Goal: Complete application form

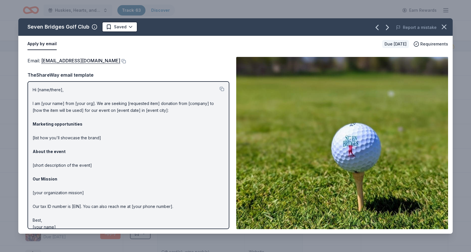
scroll to position [6, 0]
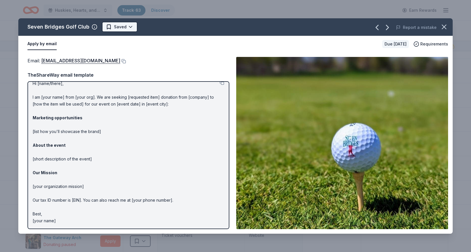
click at [124, 26] on span "Saved" at bounding box center [120, 26] width 13 height 7
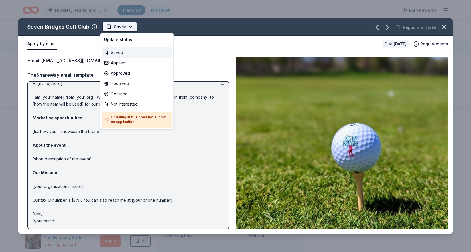
click at [128, 26] on html "Huskies, Hearts, and High Stakes Track · 63 Discover Earn Rewards 39 Saved 21 A…" at bounding box center [235, 126] width 471 height 252
click at [127, 65] on div "Applied" at bounding box center [137, 63] width 70 height 10
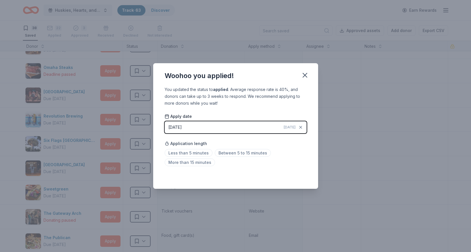
click at [233, 128] on button "[DATE] [DATE]" at bounding box center [236, 127] width 142 height 12
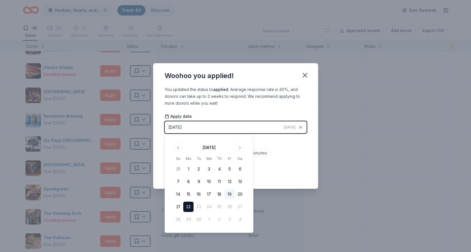
click at [231, 191] on button "19" at bounding box center [229, 194] width 10 height 10
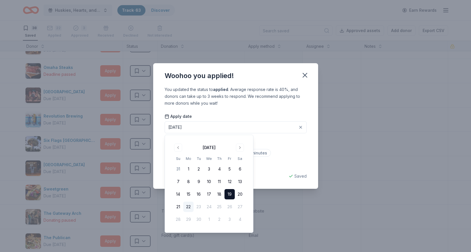
click at [266, 170] on div "You updated the status to applied . Average response rate is 40%, and donors ca…" at bounding box center [235, 137] width 165 height 103
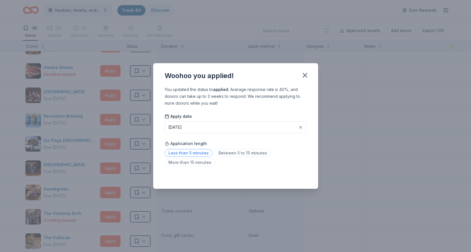
click at [189, 152] on span "Less than 5 minutes" at bounding box center [189, 153] width 48 height 8
click at [304, 75] on icon "button" at bounding box center [305, 75] width 4 height 4
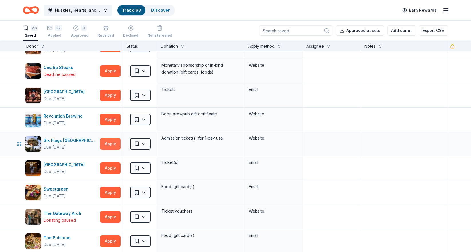
click at [108, 145] on button "Apply" at bounding box center [110, 143] width 20 height 11
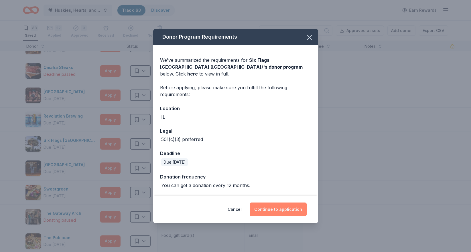
click at [273, 207] on button "Continue to application" at bounding box center [277, 210] width 57 height 14
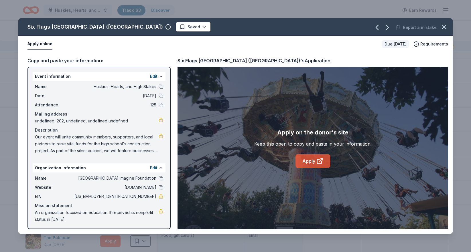
click at [307, 162] on link "Apply" at bounding box center [312, 161] width 35 height 14
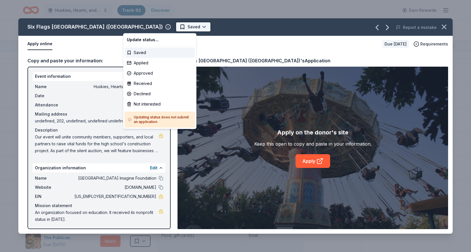
click at [142, 29] on html "Huskies, Hearts, and High Stakes Track · 63 Discover Earn Rewards 38 Saved 22 A…" at bounding box center [235, 126] width 471 height 252
click at [446, 29] on html "Huskies, Hearts, and High Stakes Track · 63 Discover Earn Rewards 38 Saved 22 A…" at bounding box center [235, 126] width 471 height 252
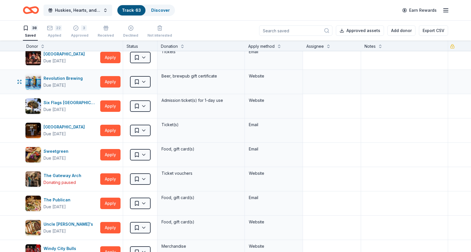
scroll to position [693, 0]
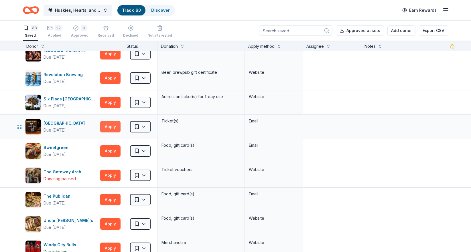
click at [112, 125] on button "Apply" at bounding box center [110, 126] width 20 height 11
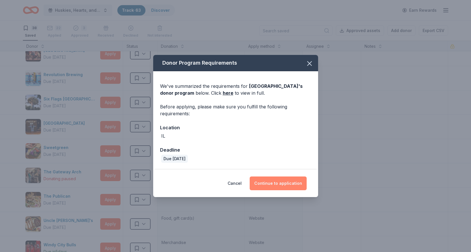
click at [282, 182] on button "Continue to application" at bounding box center [277, 184] width 57 height 14
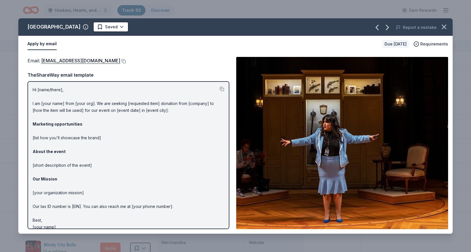
scroll to position [0, 0]
click at [109, 29] on span "Saved" at bounding box center [111, 26] width 13 height 7
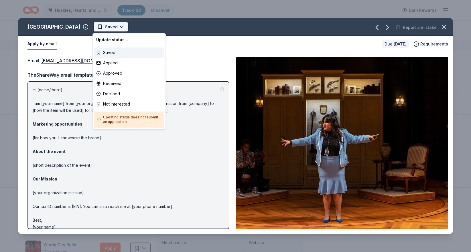
click at [121, 26] on html "Huskies, Hearts, and High Stakes Track · 63 Discover Earn Rewards 38 Saved 22 A…" at bounding box center [235, 126] width 471 height 252
click at [116, 62] on div "Applied" at bounding box center [129, 63] width 70 height 10
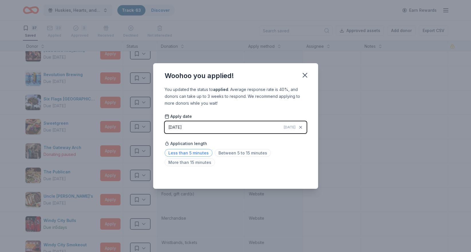
click at [183, 152] on span "Less than 5 minutes" at bounding box center [189, 153] width 48 height 8
click at [306, 74] on icon "button" at bounding box center [305, 75] width 8 height 8
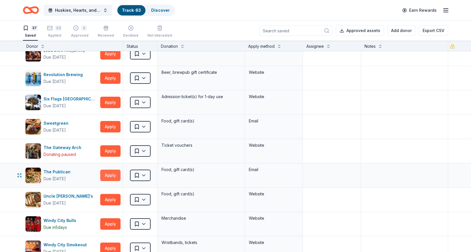
click at [114, 173] on button "Apply" at bounding box center [110, 175] width 20 height 11
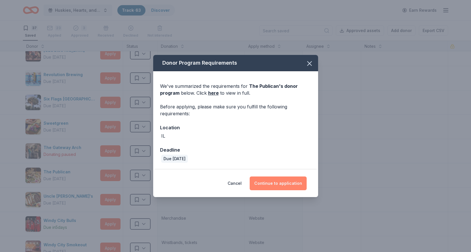
click at [268, 187] on button "Continue to application" at bounding box center [277, 184] width 57 height 14
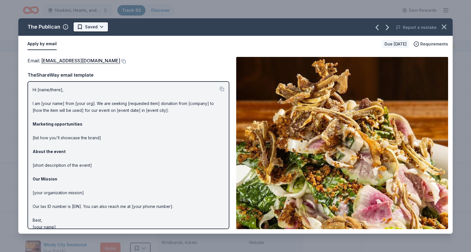
click at [99, 27] on button "Saved" at bounding box center [90, 27] width 35 height 10
click at [90, 27] on html "Huskies, Hearts, and High Stakes Track · 63 Discover Earn Rewards 37 Saved 23 A…" at bounding box center [235, 126] width 471 height 252
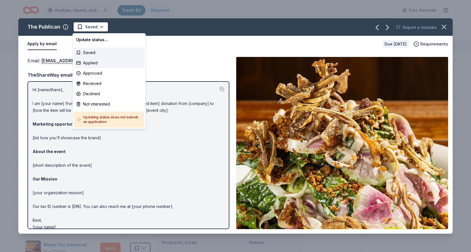
click at [97, 64] on div "Applied" at bounding box center [109, 63] width 70 height 10
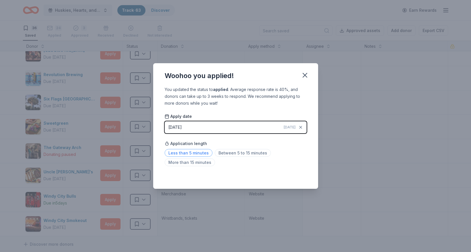
click at [200, 155] on span "Less than 5 minutes" at bounding box center [189, 153] width 48 height 8
click at [305, 76] on icon "button" at bounding box center [305, 75] width 4 height 4
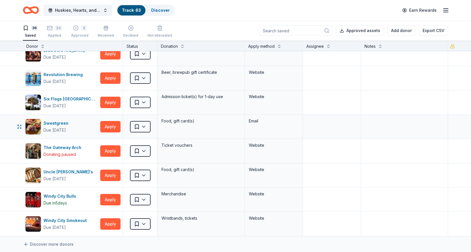
scroll to position [687, 0]
